Goal: Task Accomplishment & Management: Complete application form

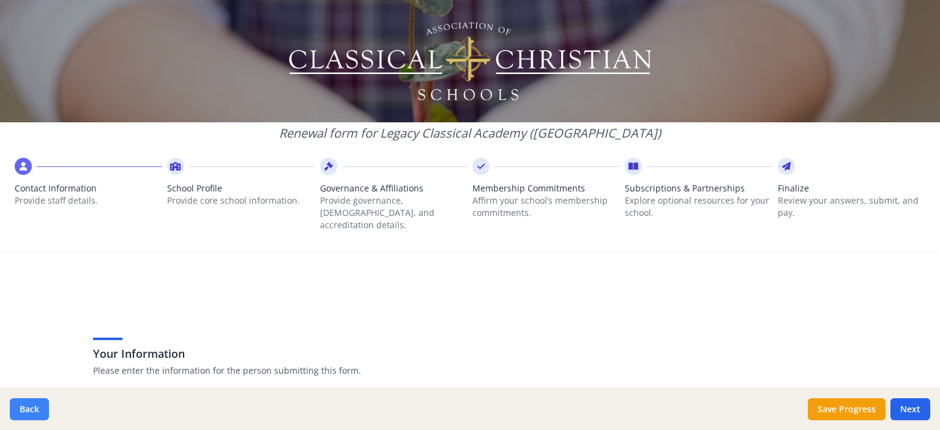
click at [27, 411] on button "Back" at bounding box center [29, 409] width 39 height 22
